Goal: Task Accomplishment & Management: Complete application form

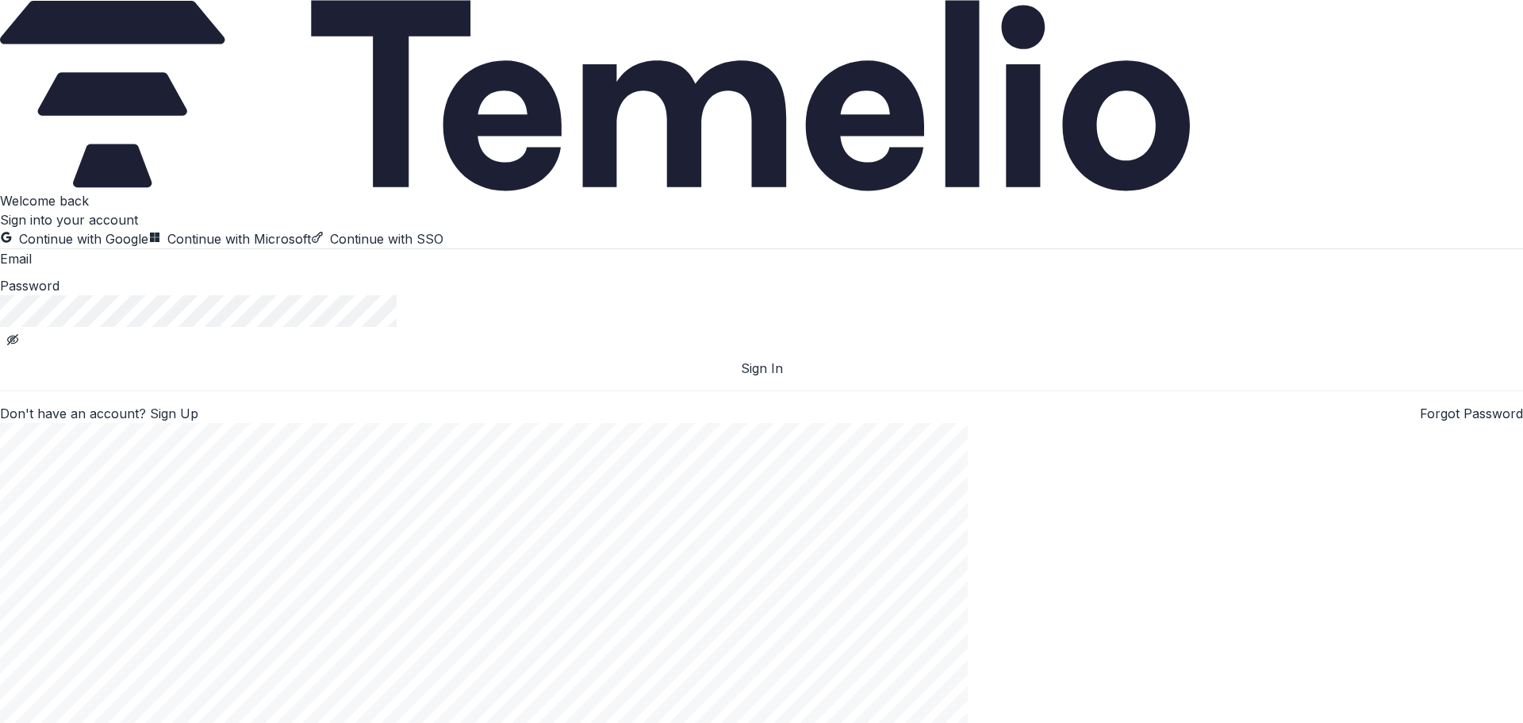
click at [196, 378] on form "Email Password Sign In" at bounding box center [761, 313] width 1523 height 129
